Goal: Task Accomplishment & Management: Manage account settings

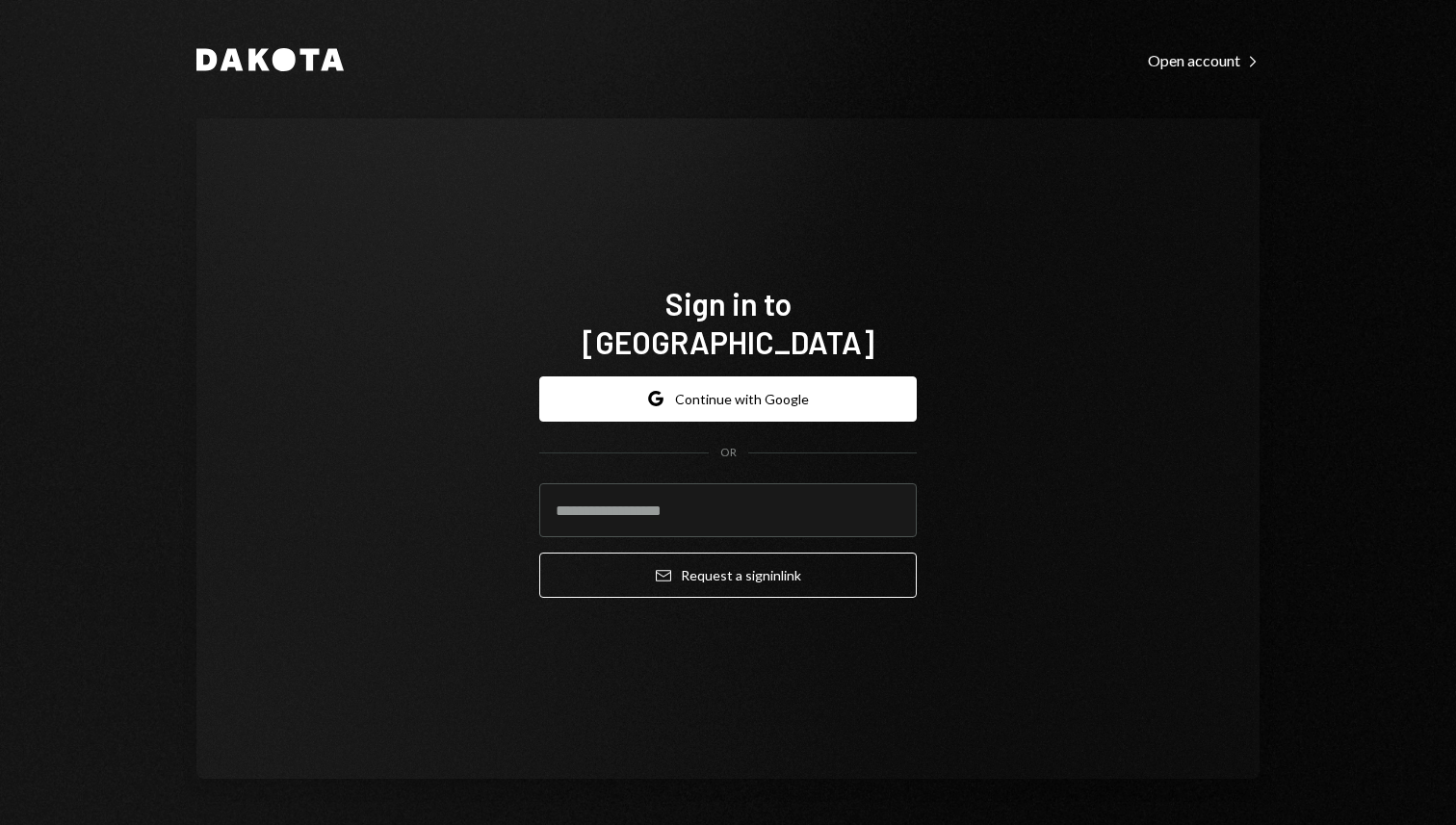
click at [922, 357] on div "Sign in to [GEOGRAPHIC_DATA] Google Continue with Google OR Email Request a sig…" at bounding box center [727, 450] width 424 height 485
click at [899, 383] on button "Google Continue with Google" at bounding box center [727, 398] width 377 height 46
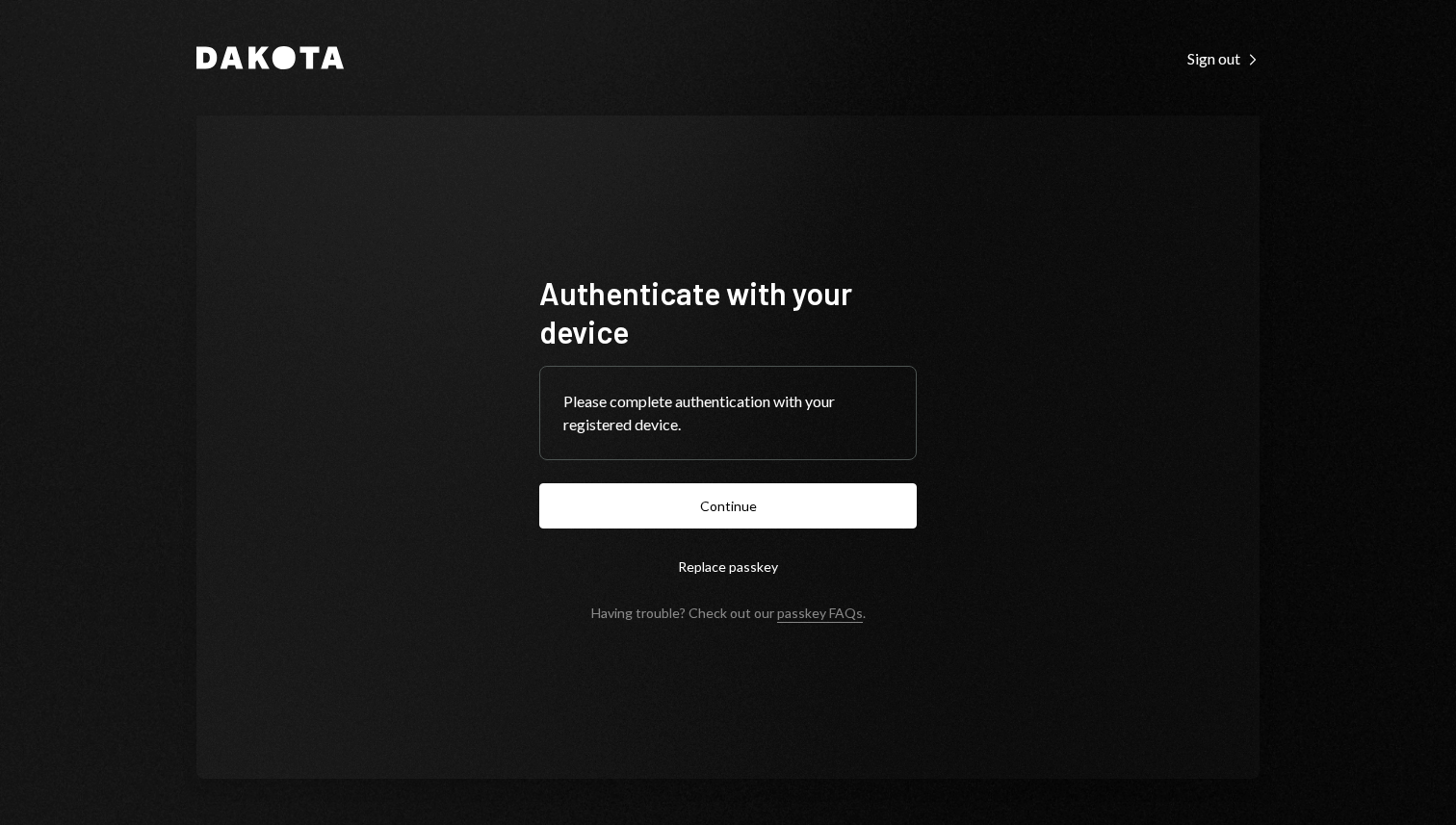
click at [833, 508] on button "Continue" at bounding box center [727, 506] width 377 height 46
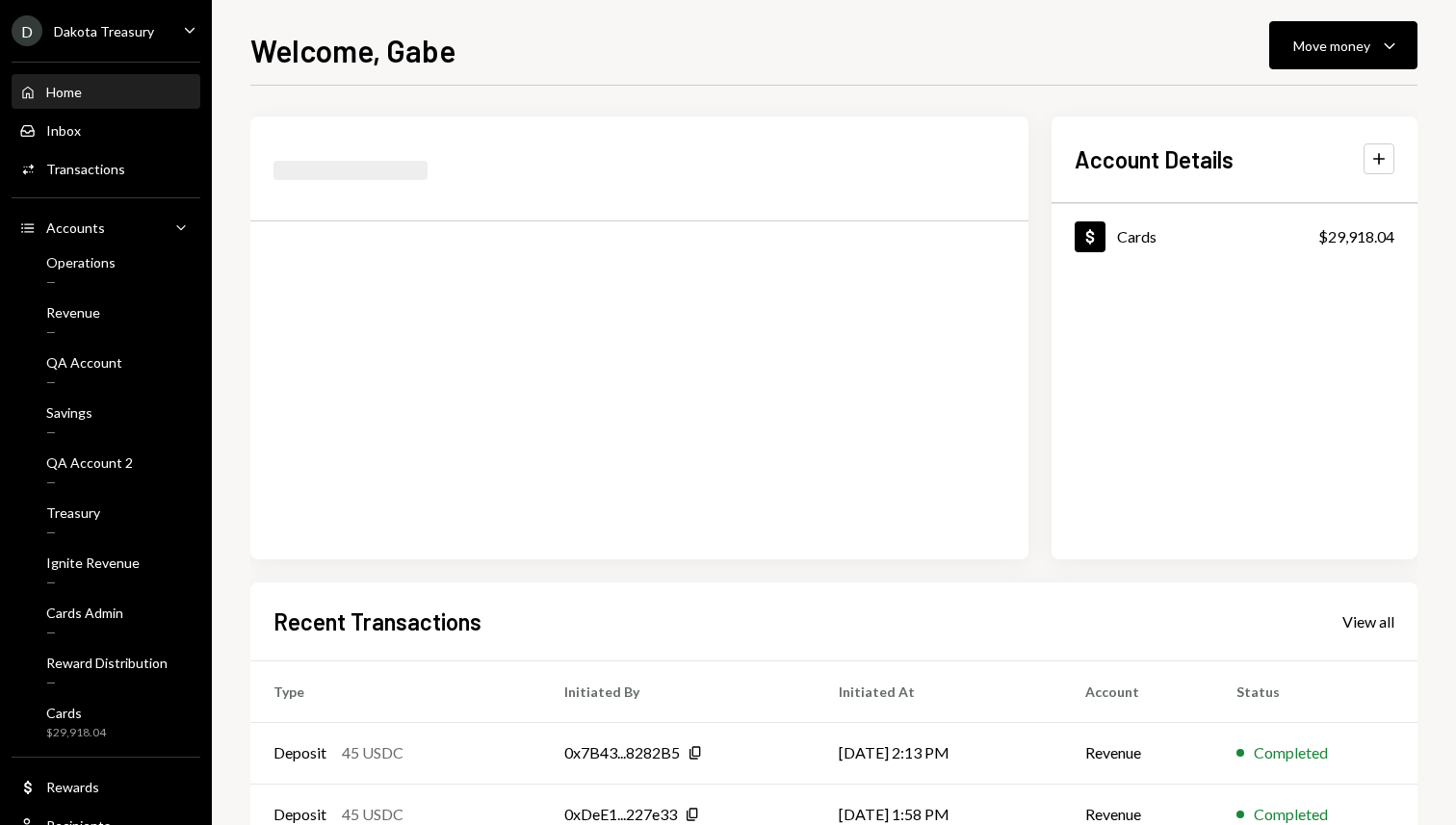
click at [633, 64] on div "Welcome, Gabe Move money Caret Down" at bounding box center [834, 48] width 1167 height 43
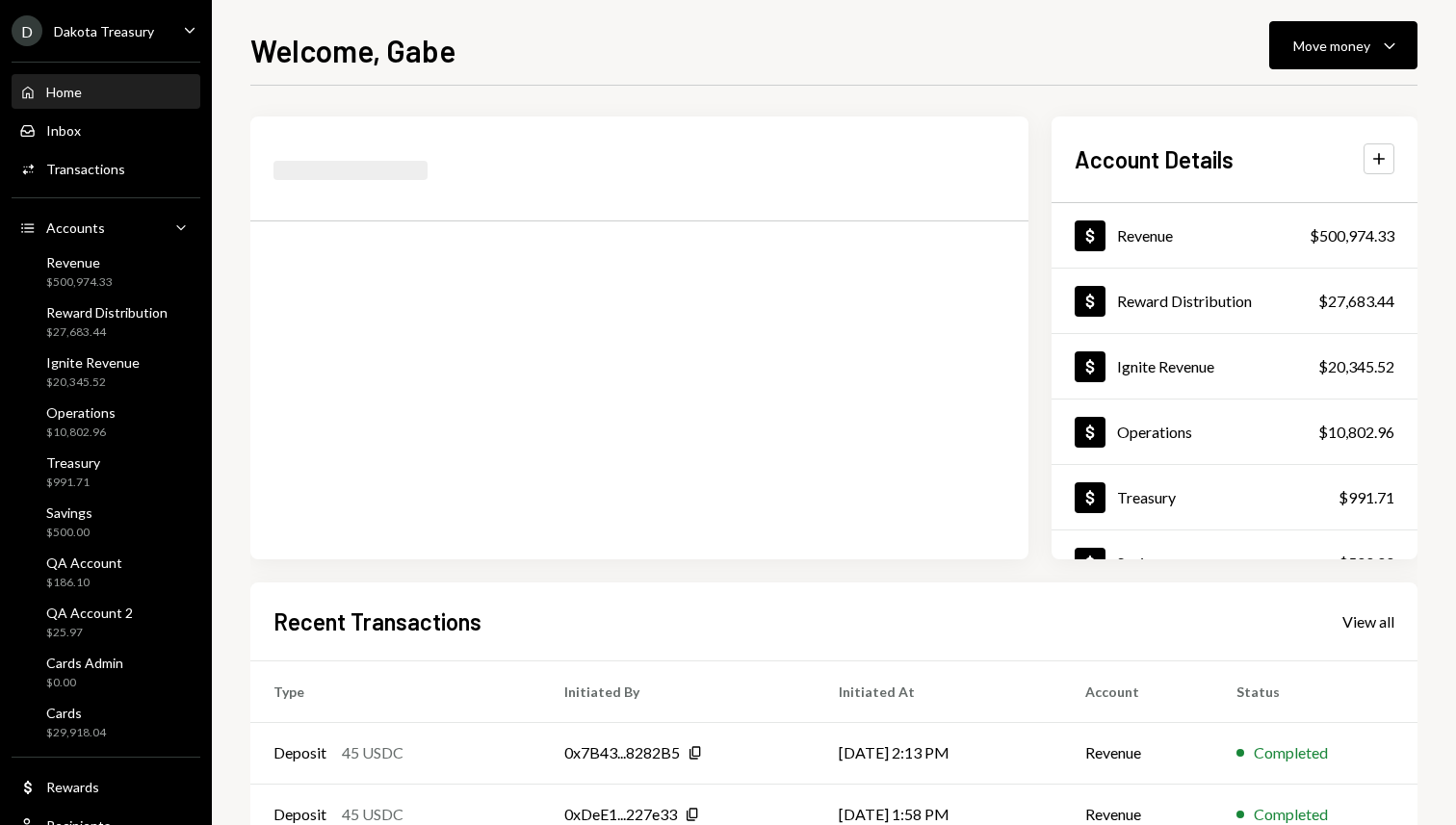
click at [450, 56] on h1 "Welcome, Gabe" at bounding box center [353, 50] width 206 height 39
